Goal: Information Seeking & Learning: Understand process/instructions

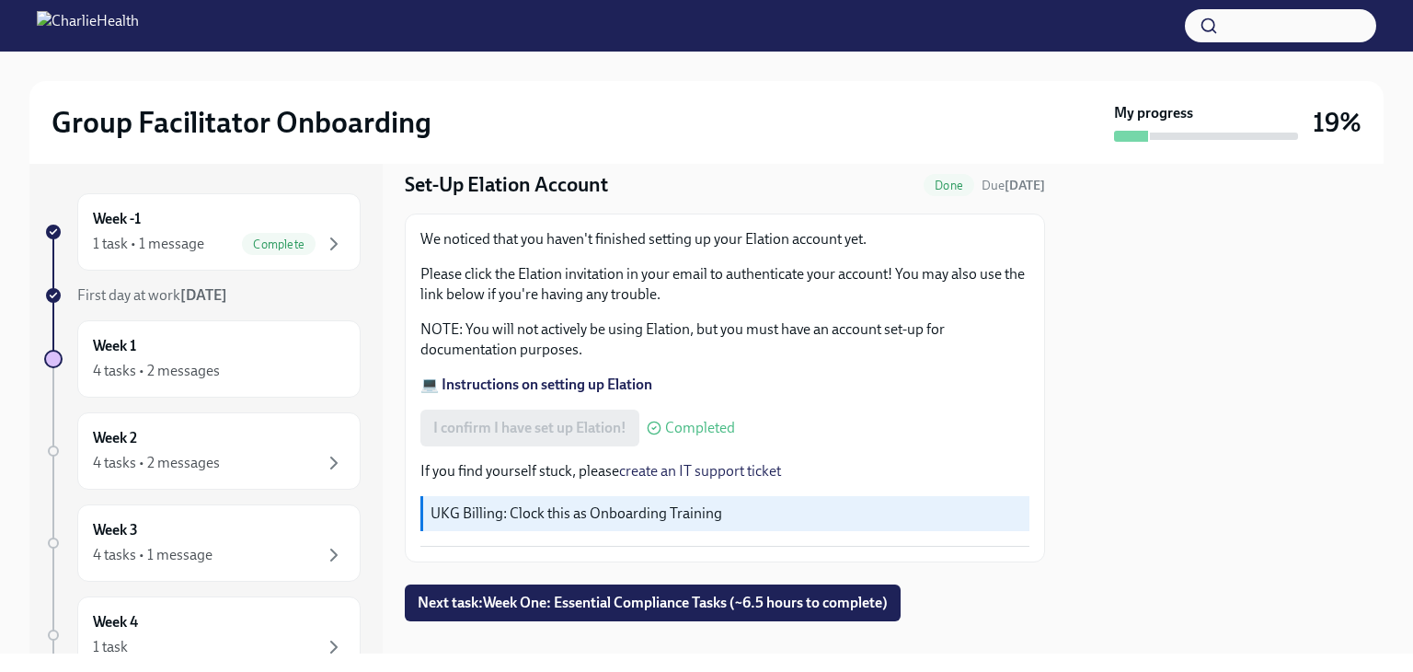
scroll to position [85, 0]
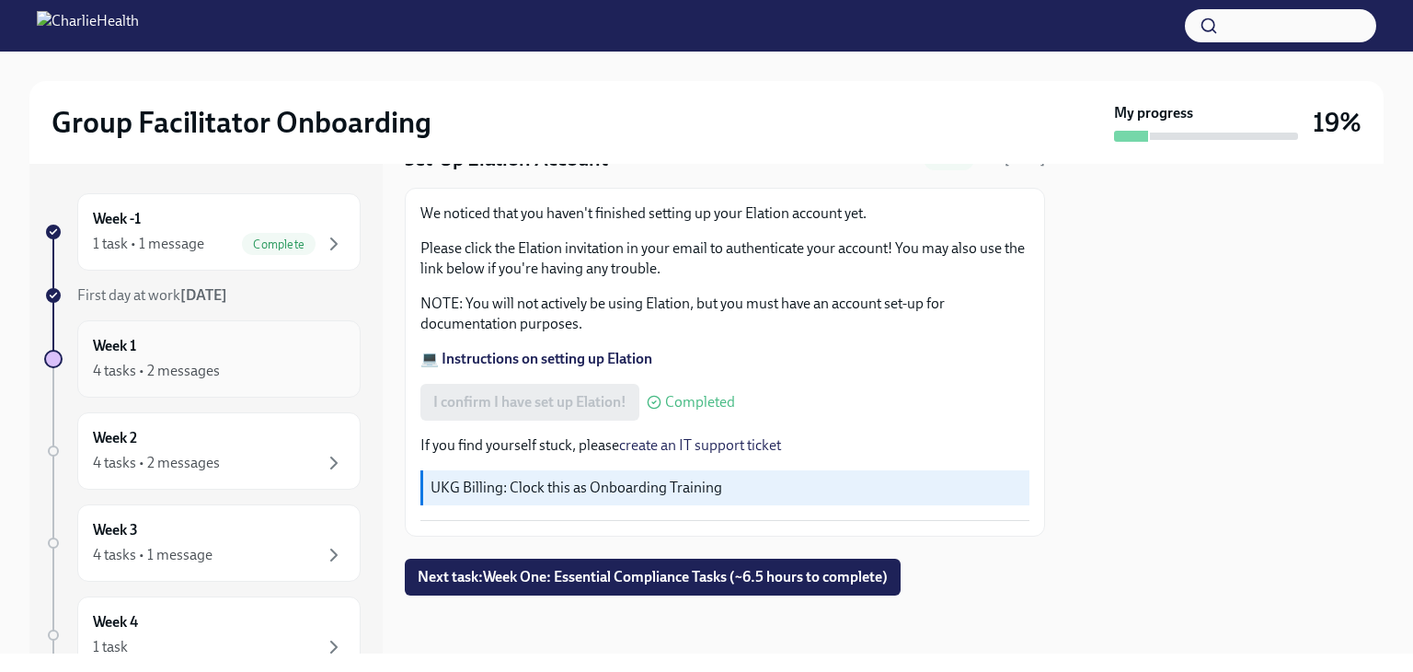
click at [184, 370] on div "4 tasks • 2 messages" at bounding box center [156, 371] width 127 height 20
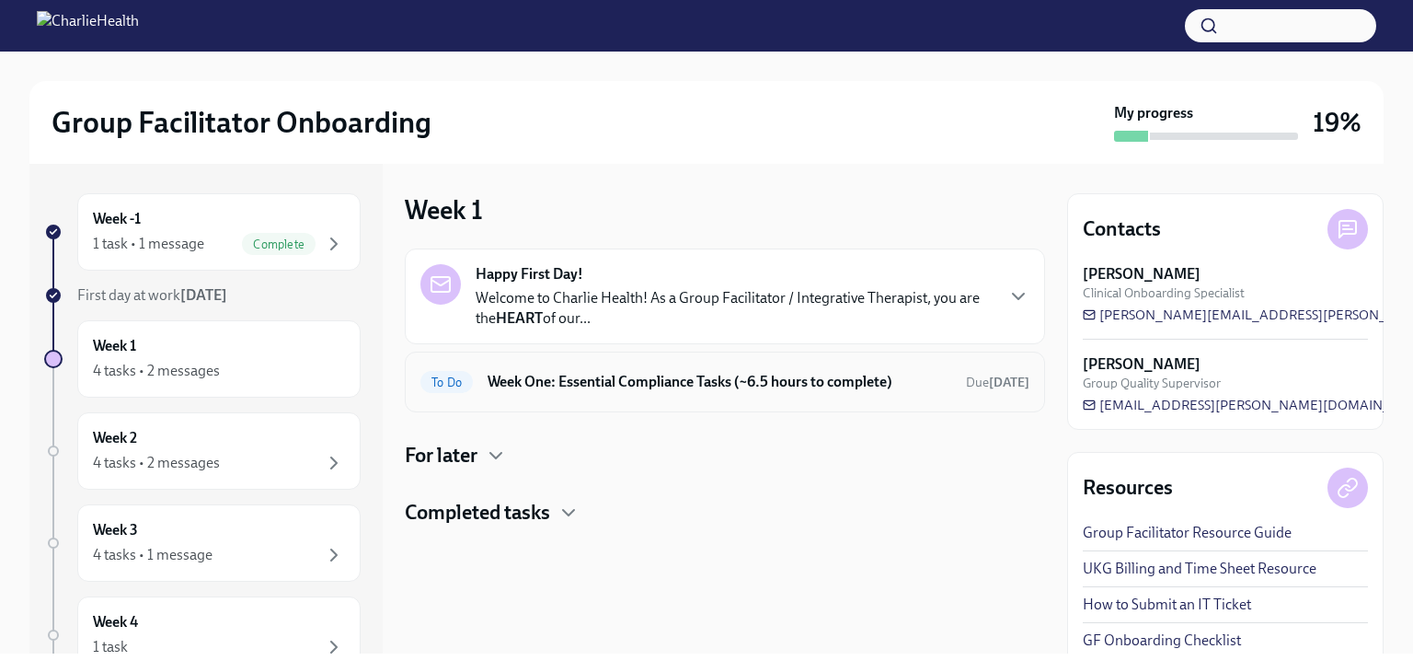
click at [696, 399] on div "To Do Week One: Essential Compliance Tasks (~6.5 hours to complete) Due [DATE]" at bounding box center [725, 382] width 640 height 61
click at [593, 378] on h6 "Week One: Essential Compliance Tasks (~6.5 hours to complete)" at bounding box center [720, 382] width 464 height 20
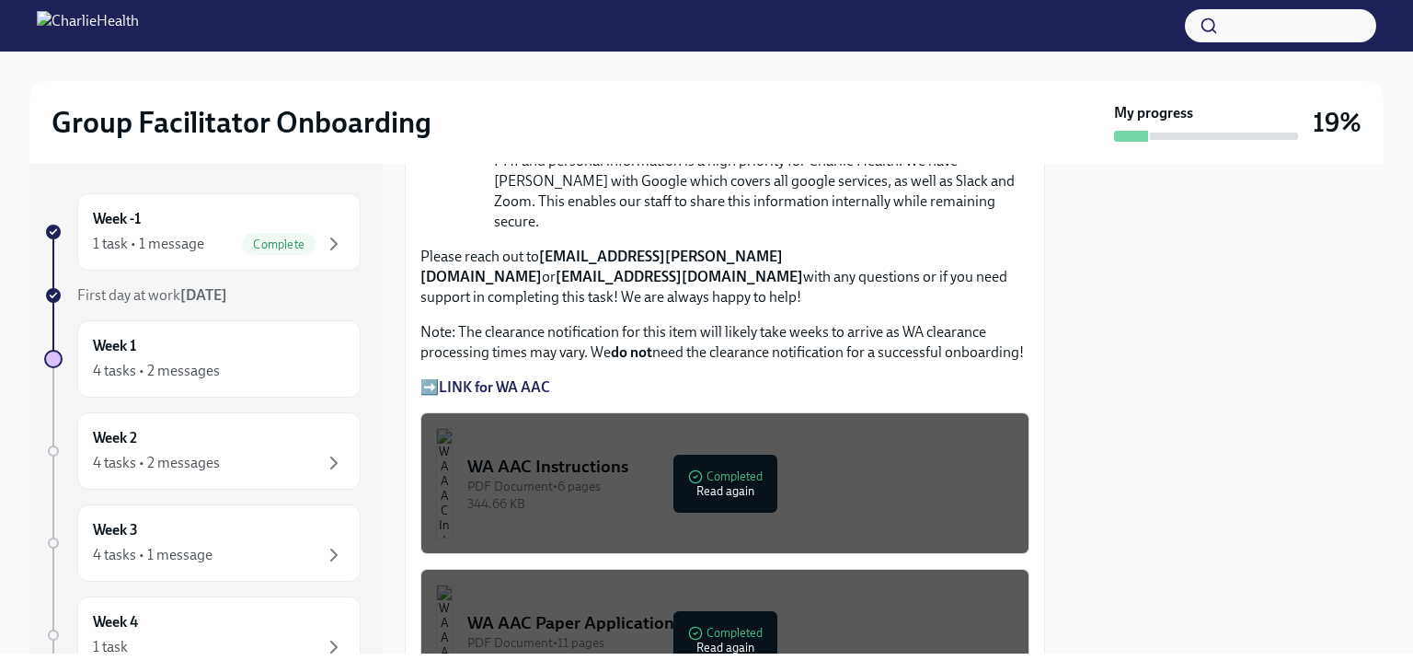
scroll to position [1472, 0]
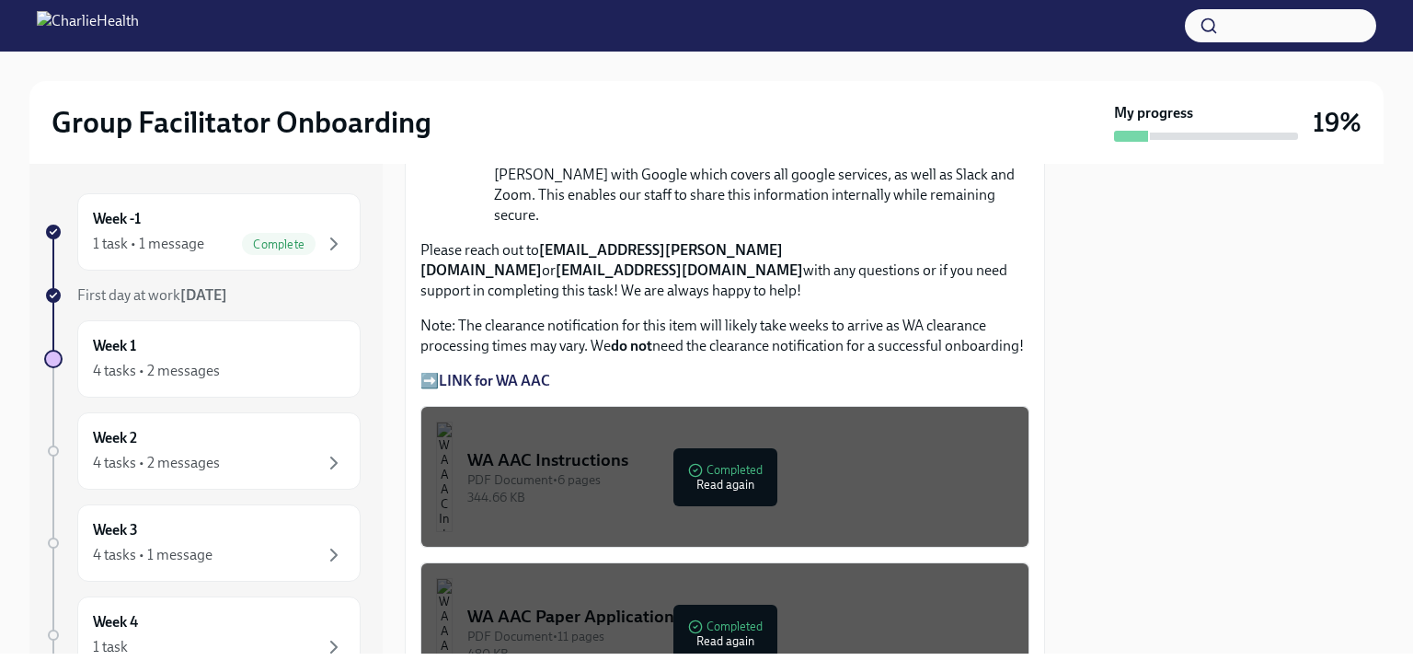
click at [718, 471] on div "PDF Document • 6 pages" at bounding box center [740, 479] width 547 height 17
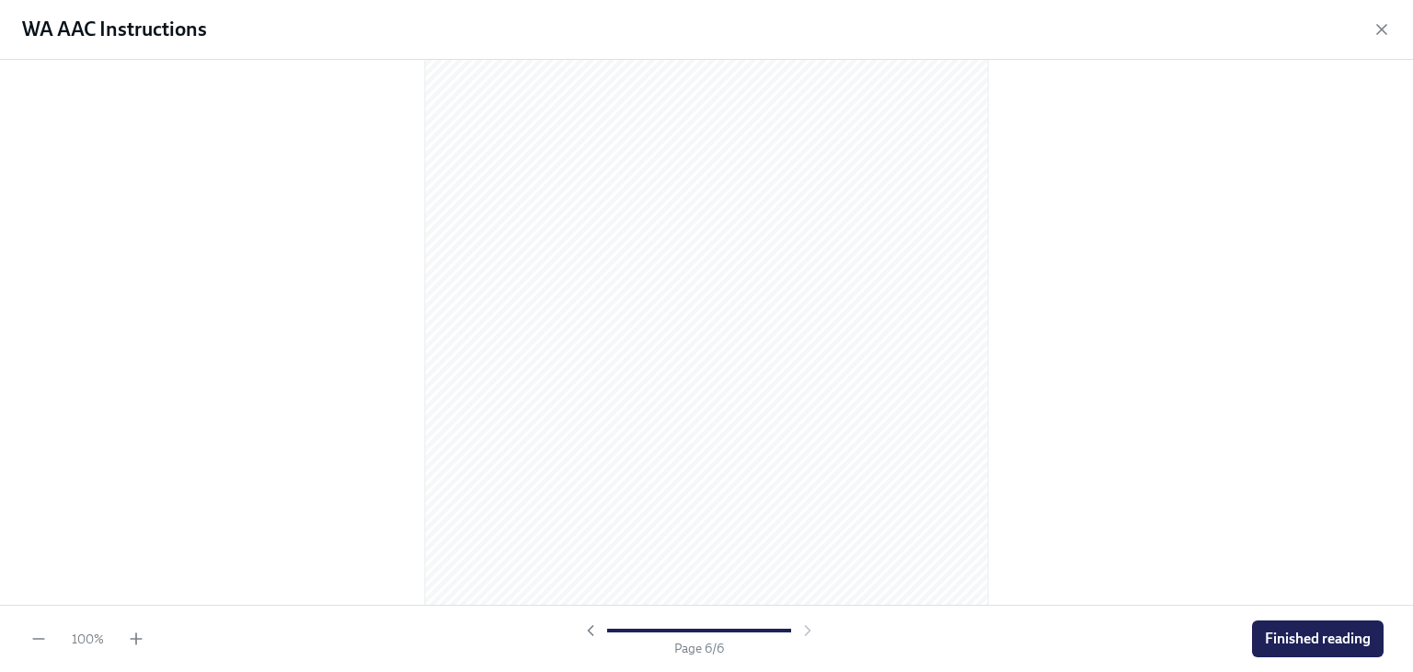
scroll to position [3939, 0]
click at [1283, 649] on button "Finished reading" at bounding box center [1318, 638] width 132 height 37
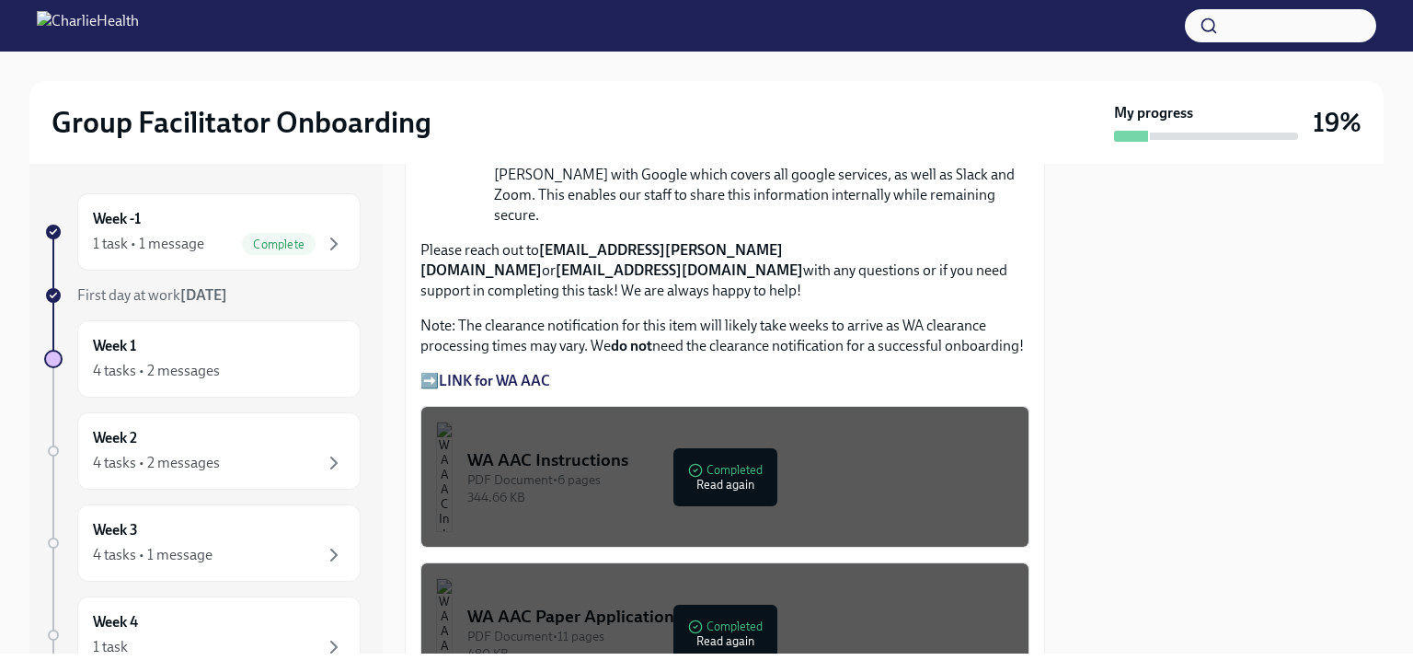
click at [709, 471] on div "PDF Document • 6 pages" at bounding box center [740, 479] width 547 height 17
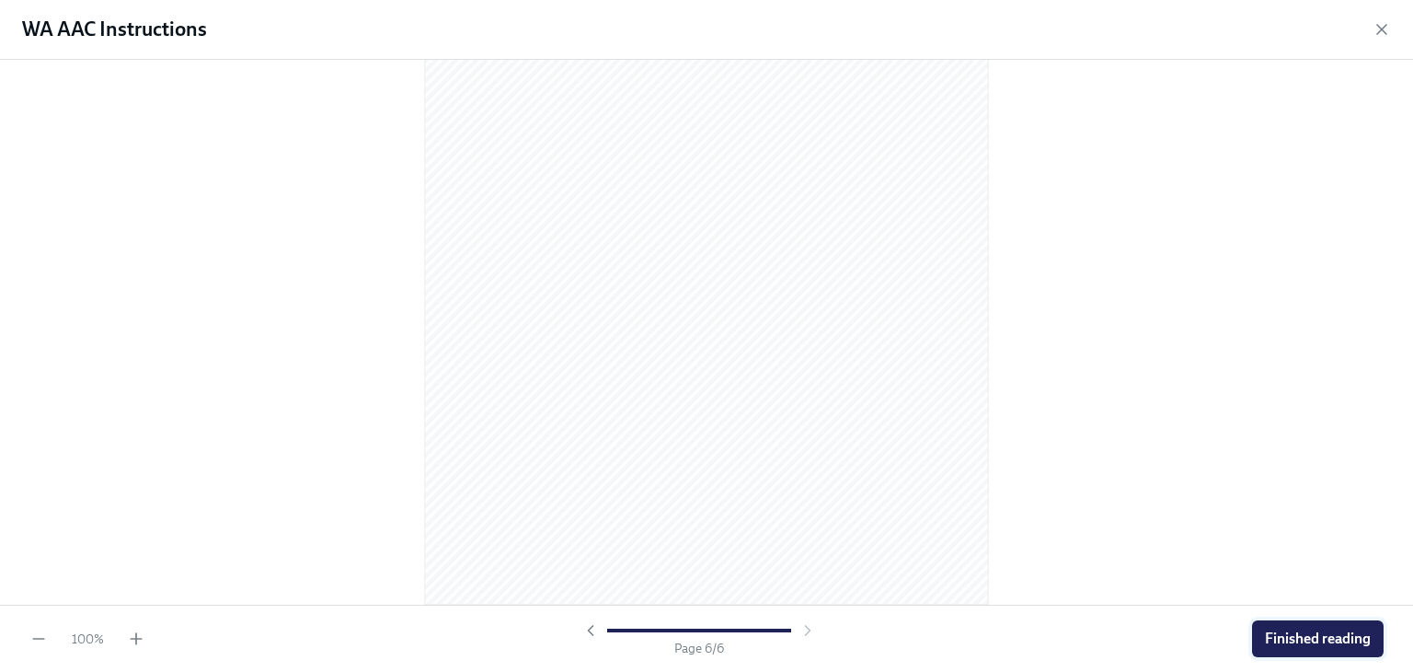
click at [1294, 638] on span "Finished reading" at bounding box center [1318, 638] width 106 height 18
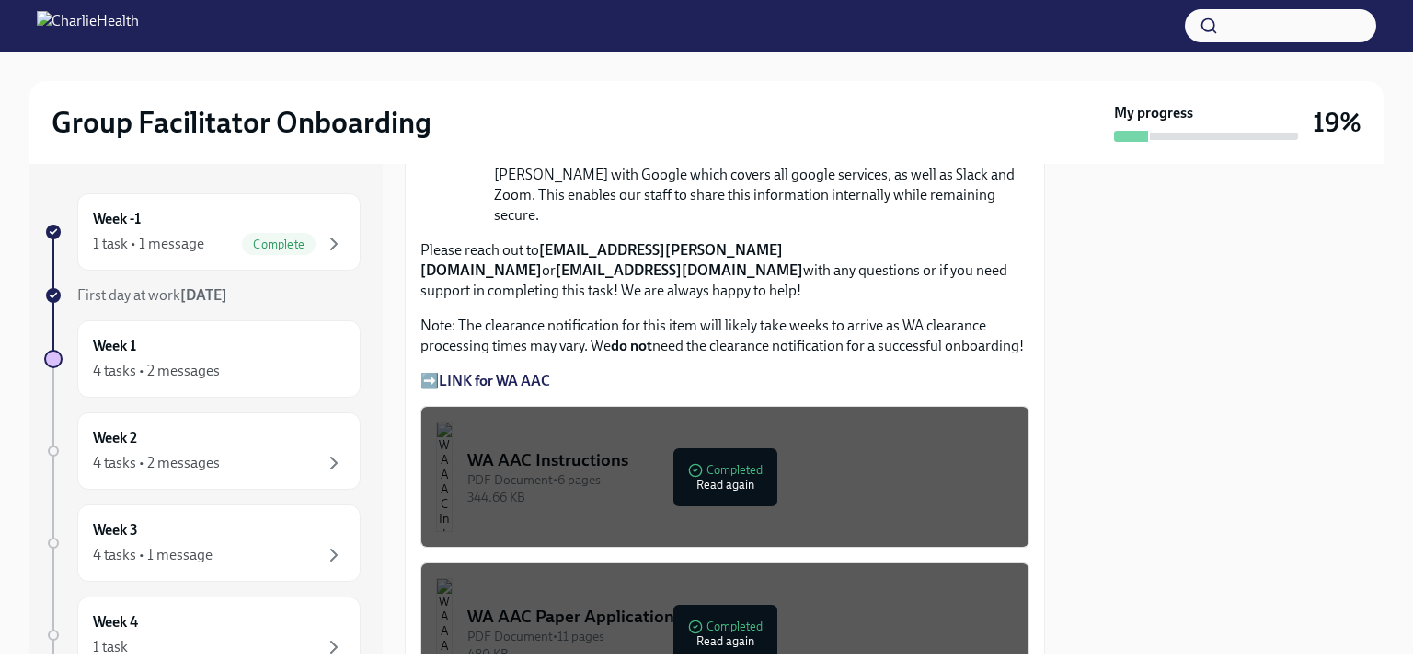
click at [693, 628] on div "PDF Document • 11 pages" at bounding box center [740, 636] width 547 height 17
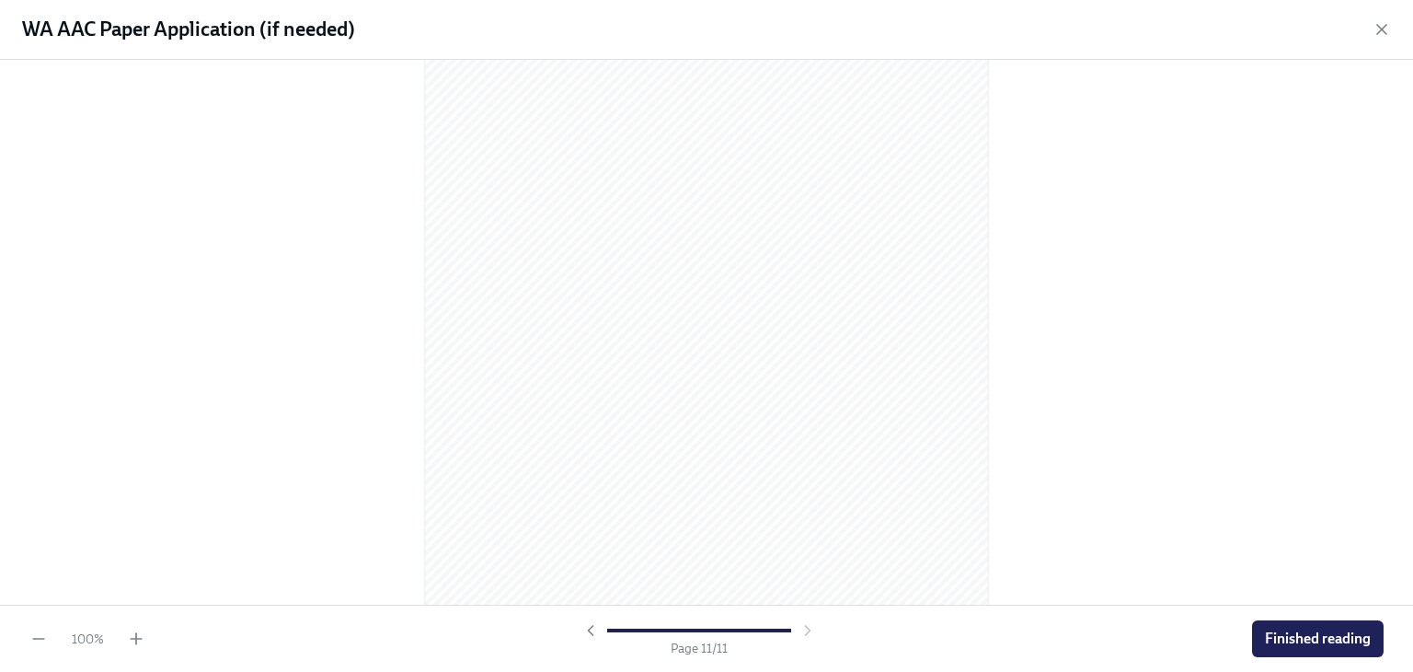
scroll to position [7665, 0]
click at [1321, 635] on span "Finished reading" at bounding box center [1318, 638] width 106 height 18
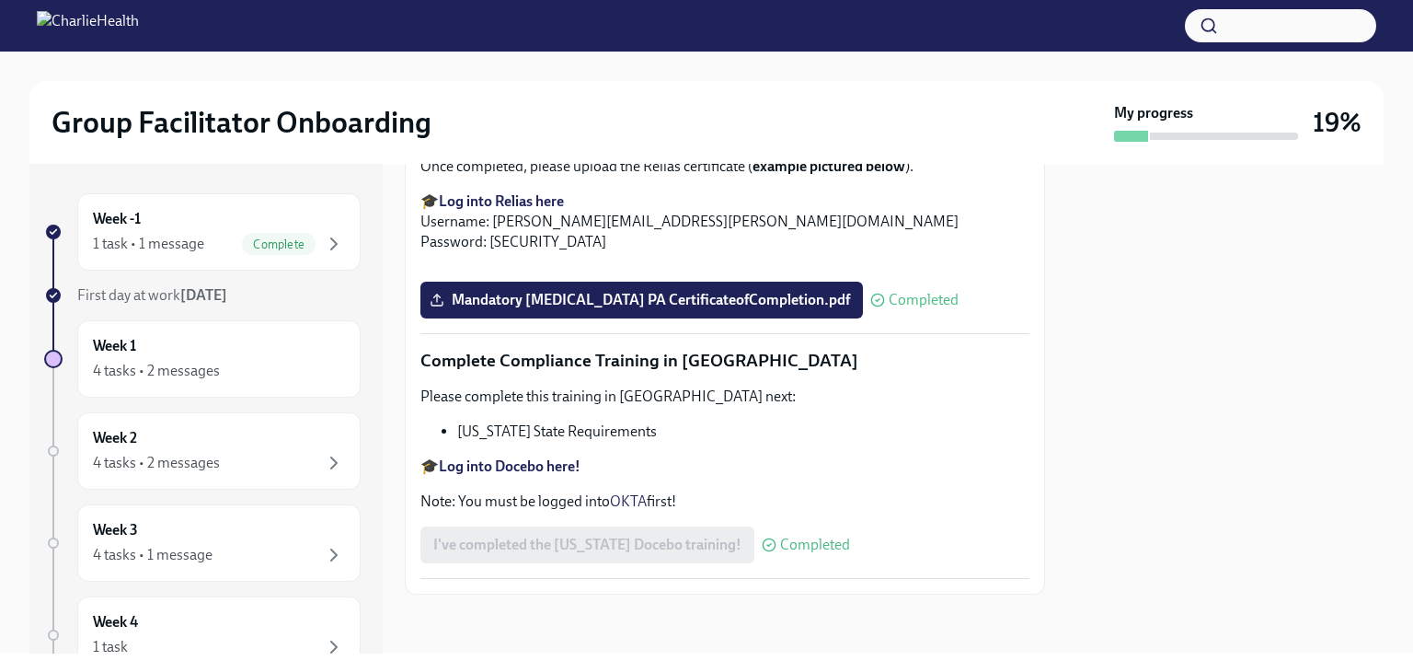
scroll to position [4009, 0]
click at [123, 433] on h6 "Week 2" at bounding box center [115, 438] width 44 height 20
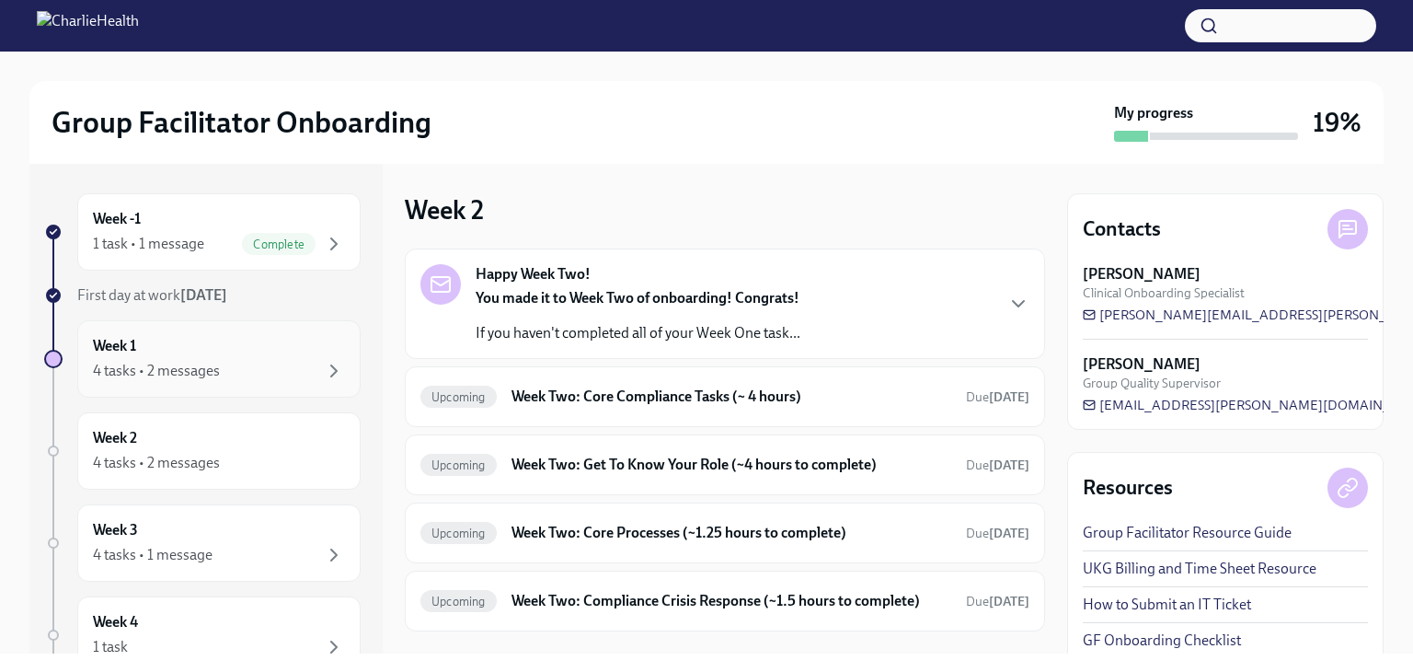
click at [116, 362] on div "4 tasks • 2 messages" at bounding box center [156, 371] width 127 height 20
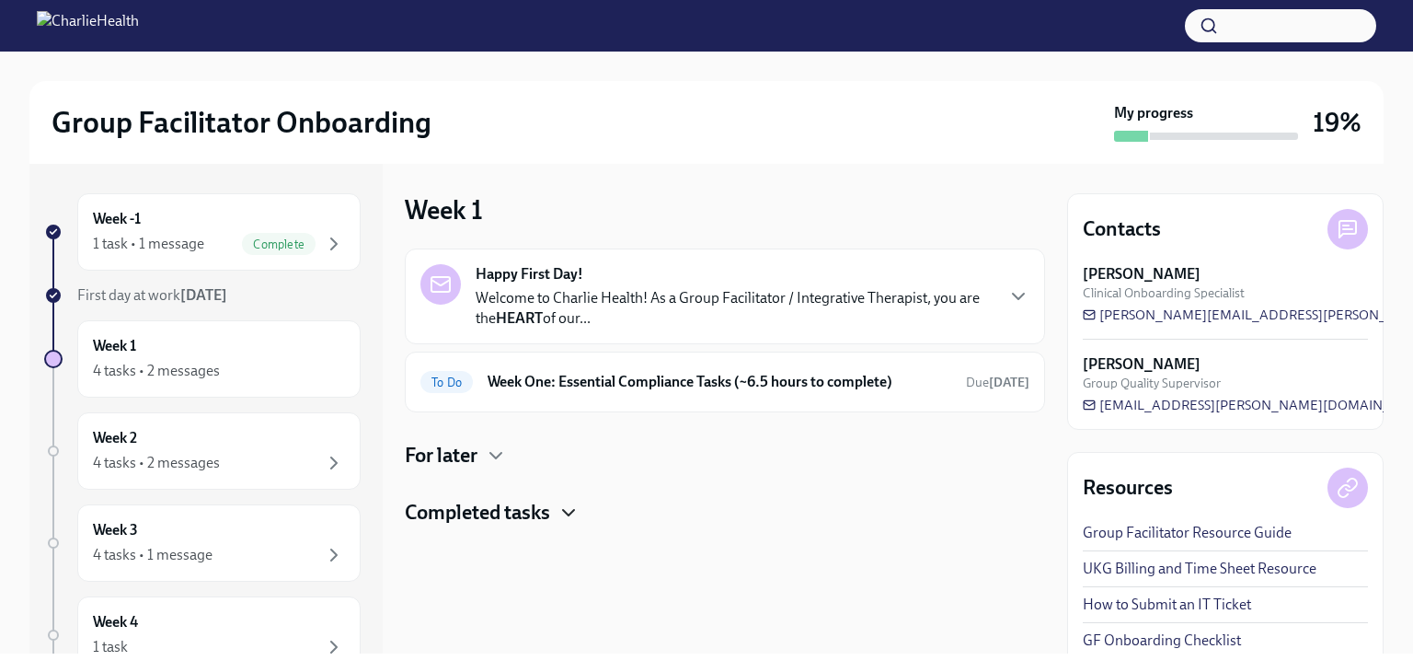
click at [572, 515] on icon "button" at bounding box center [569, 513] width 22 height 22
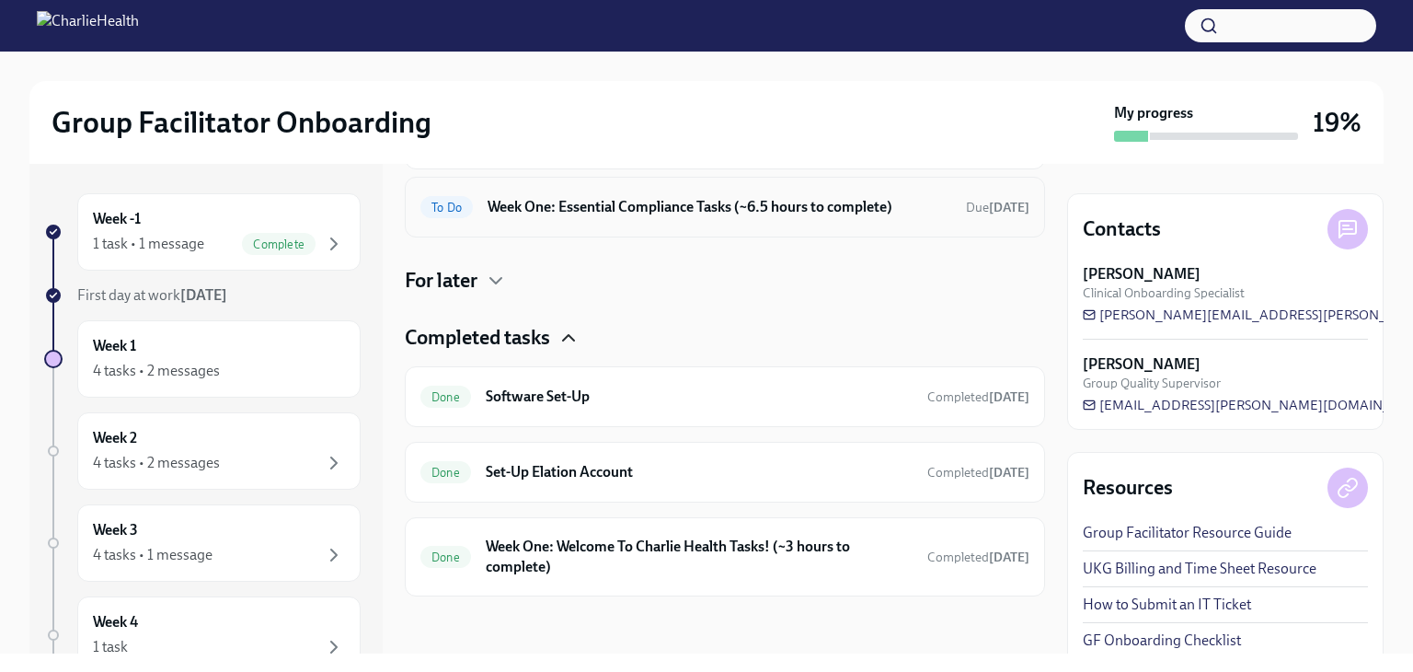
click at [538, 214] on h6 "Week One: Essential Compliance Tasks (~6.5 hours to complete)" at bounding box center [720, 207] width 464 height 20
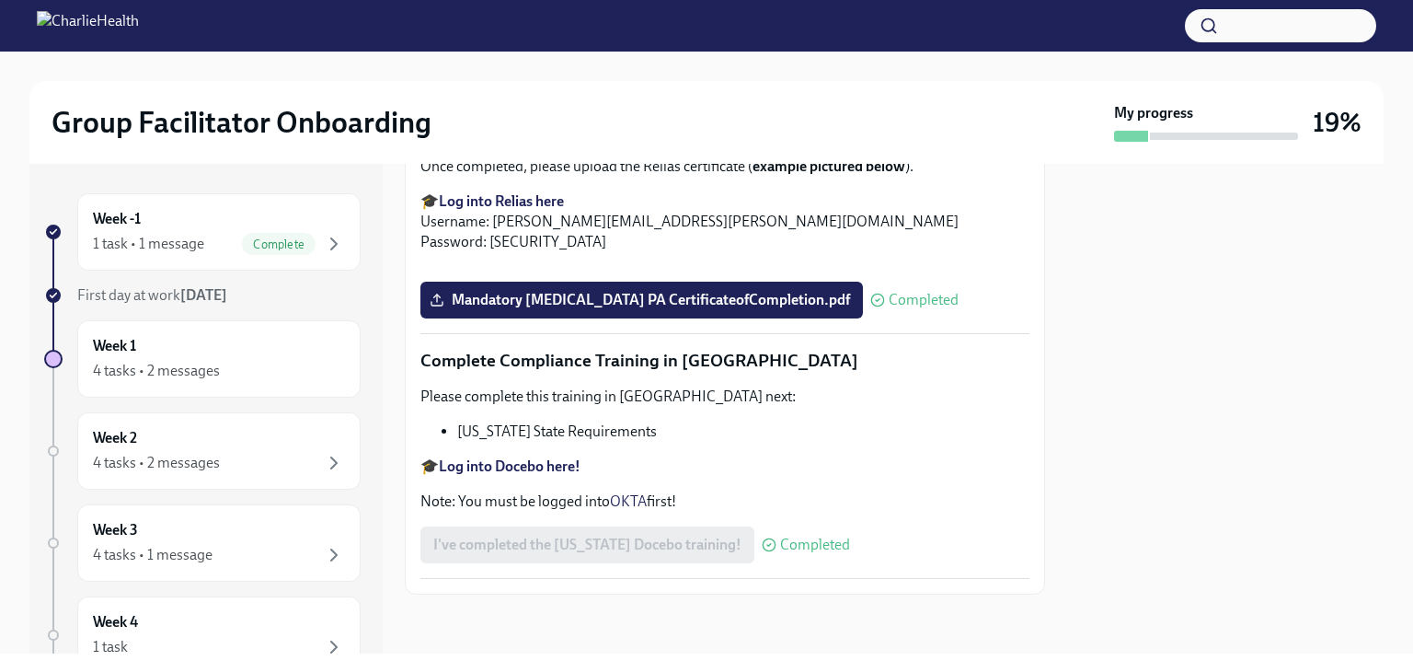
scroll to position [4009, 0]
click at [127, 366] on div "4 tasks • 2 messages" at bounding box center [156, 371] width 127 height 20
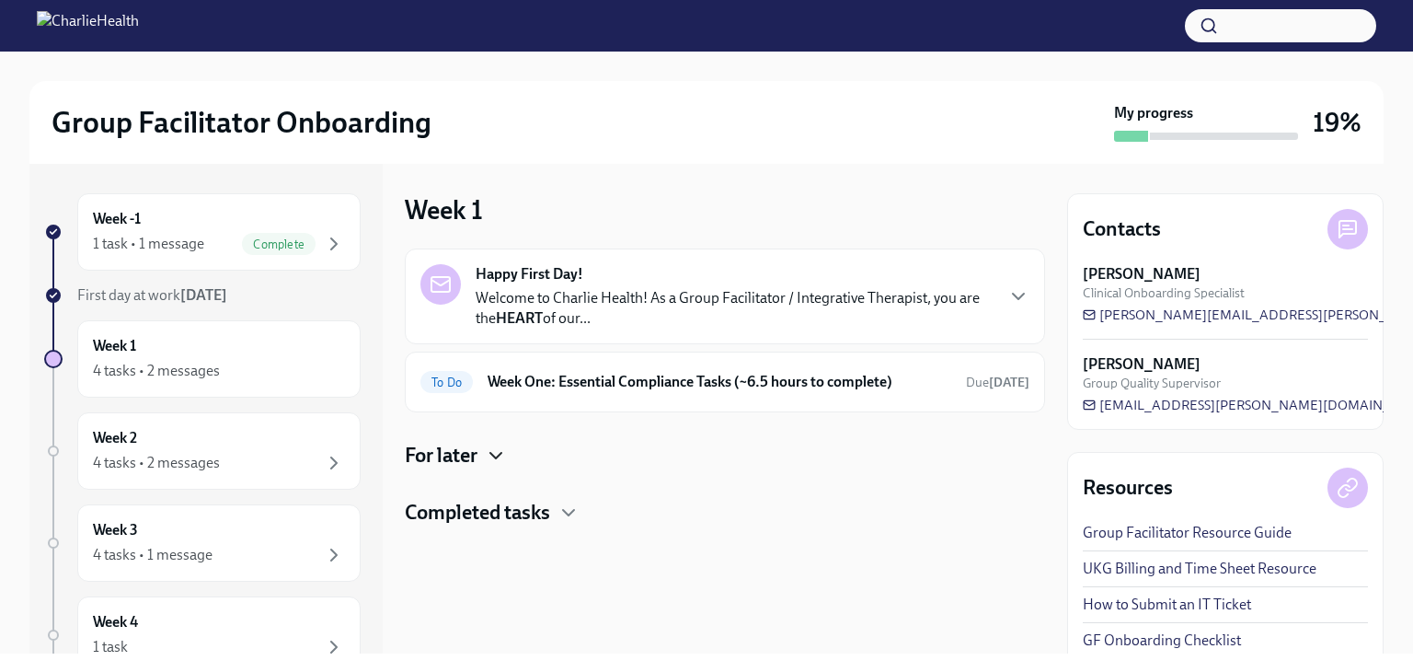
click at [499, 455] on icon "button" at bounding box center [495, 456] width 11 height 6
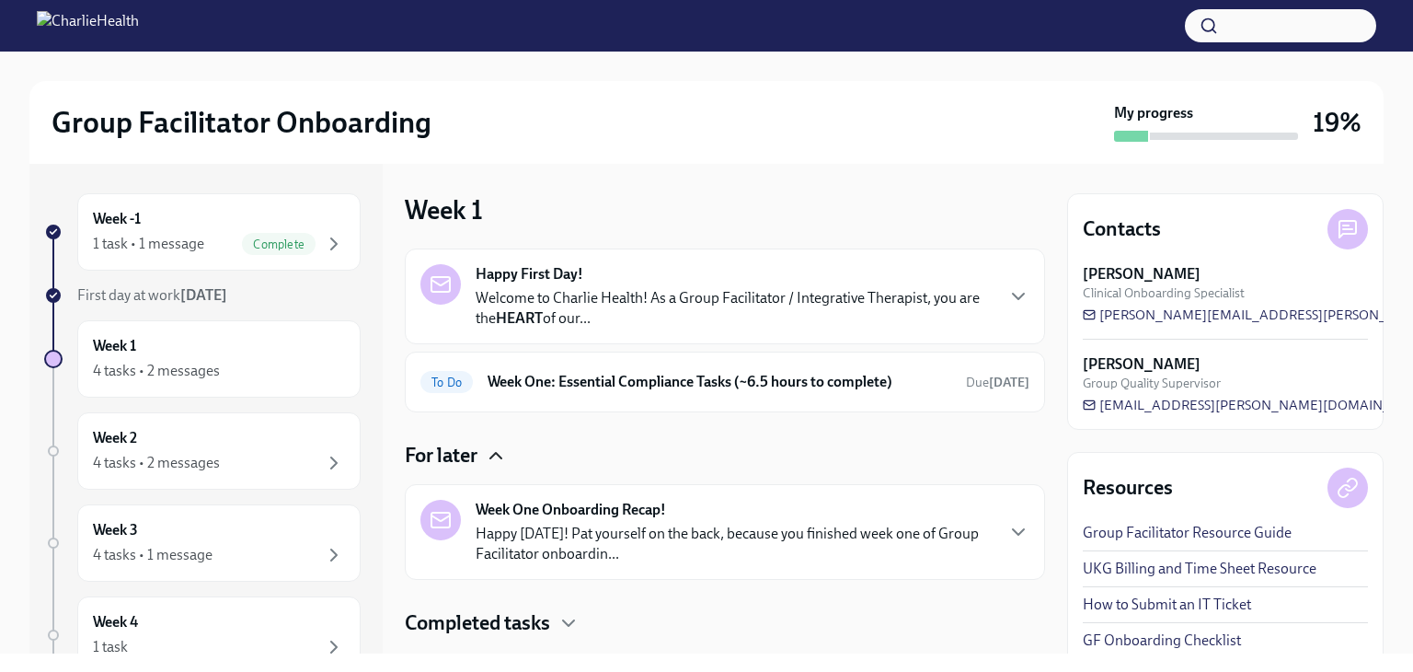
click at [466, 536] on div "Week One Onboarding Recap! Happy [DATE]! Pat yourself on the back, because you …" at bounding box center [707, 532] width 572 height 64
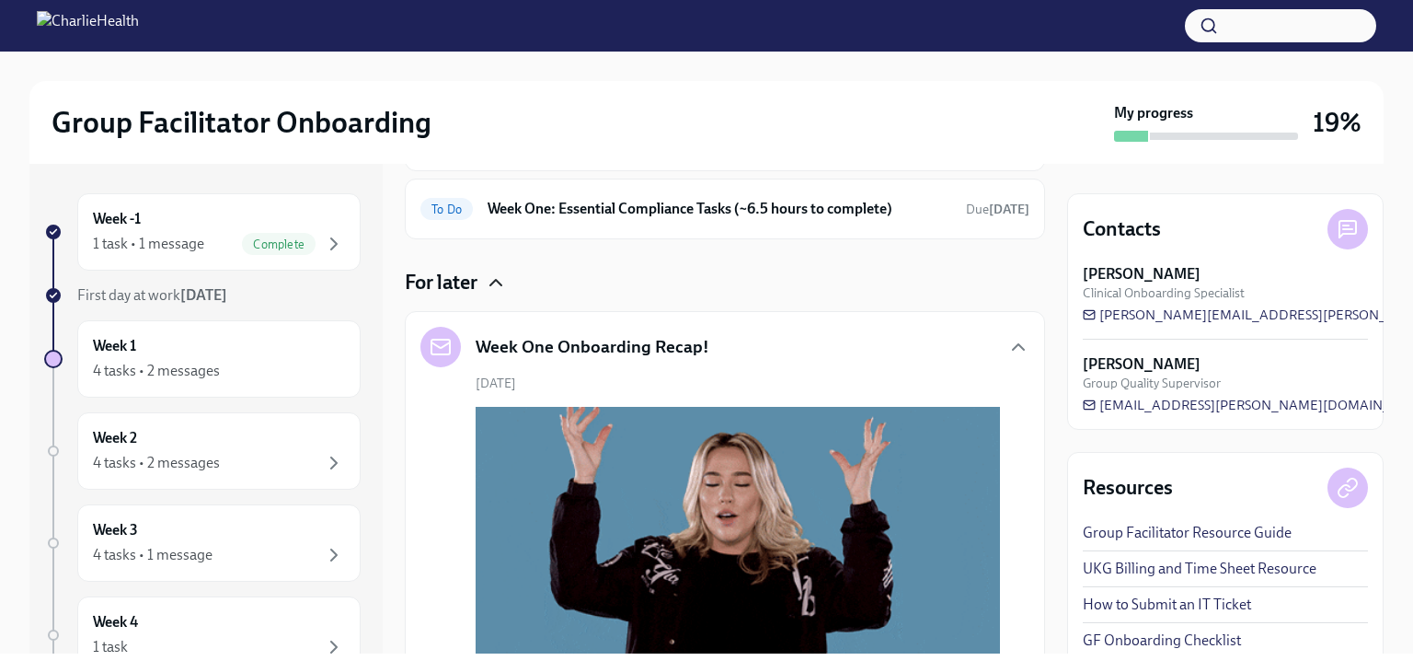
scroll to position [184, 0]
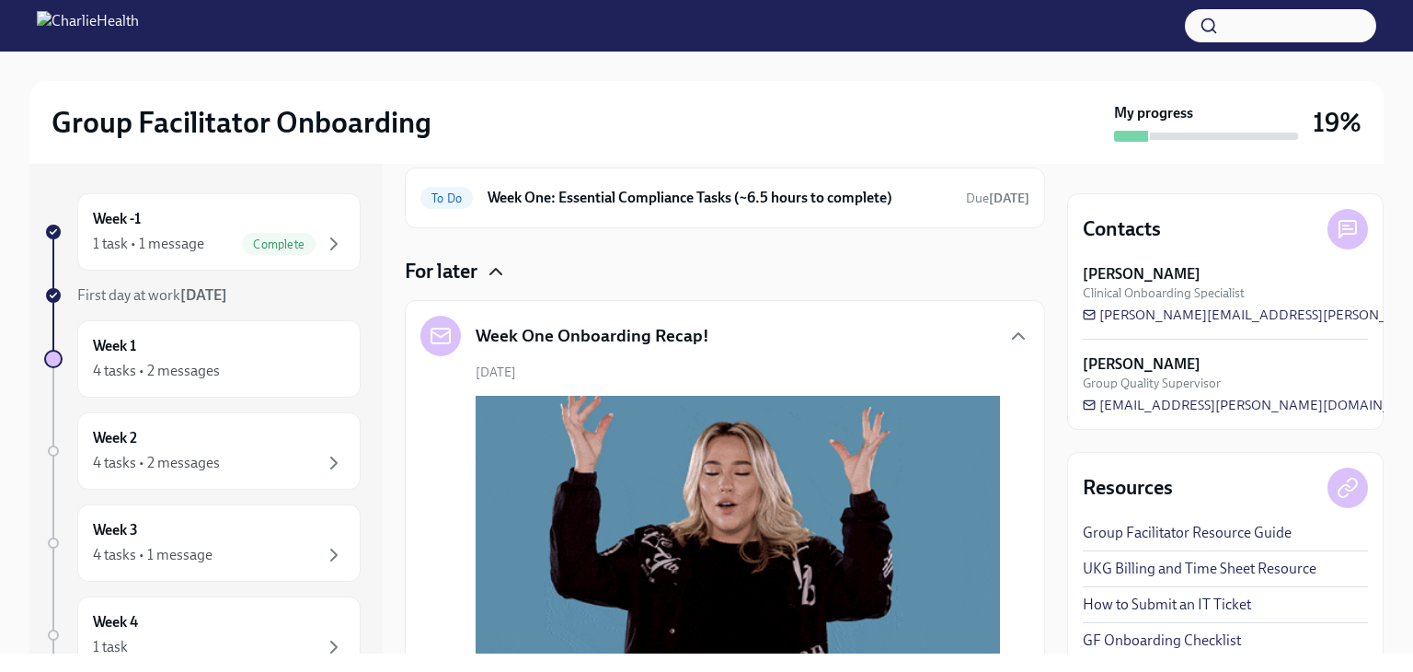
click at [1160, 576] on link "UKG Billing and Time Sheet Resource" at bounding box center [1200, 569] width 234 height 20
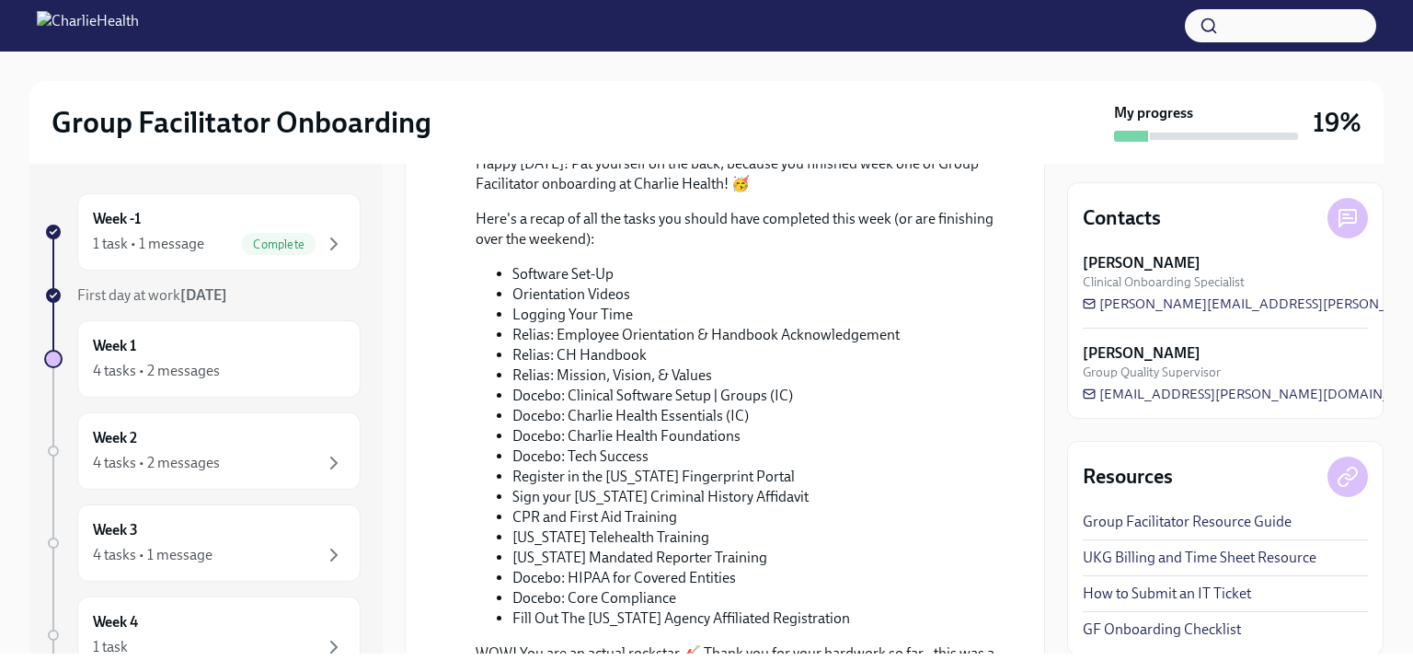
scroll to position [828, 0]
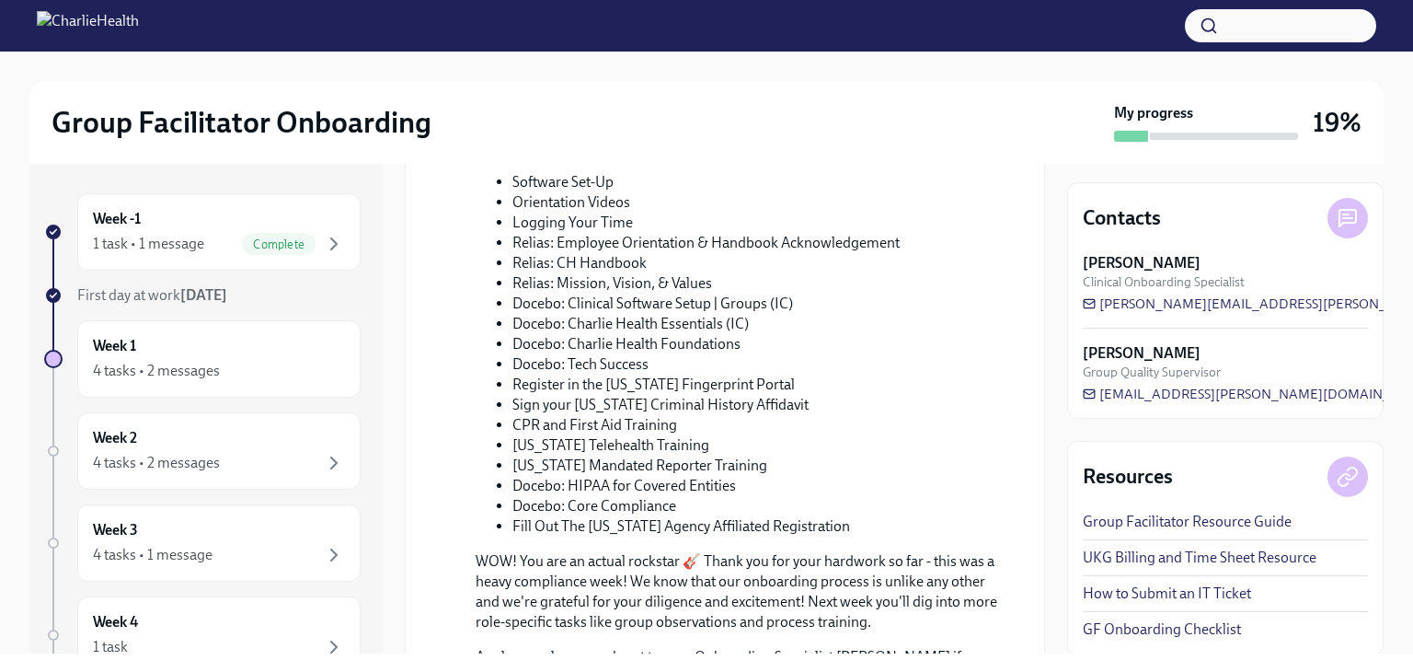
click at [604, 421] on li "CPR and First Aid Training" at bounding box center [757, 425] width 488 height 20
click at [1125, 553] on link "UKG Billing and Time Sheet Resource" at bounding box center [1200, 558] width 234 height 20
